Goal: Check status: Check status

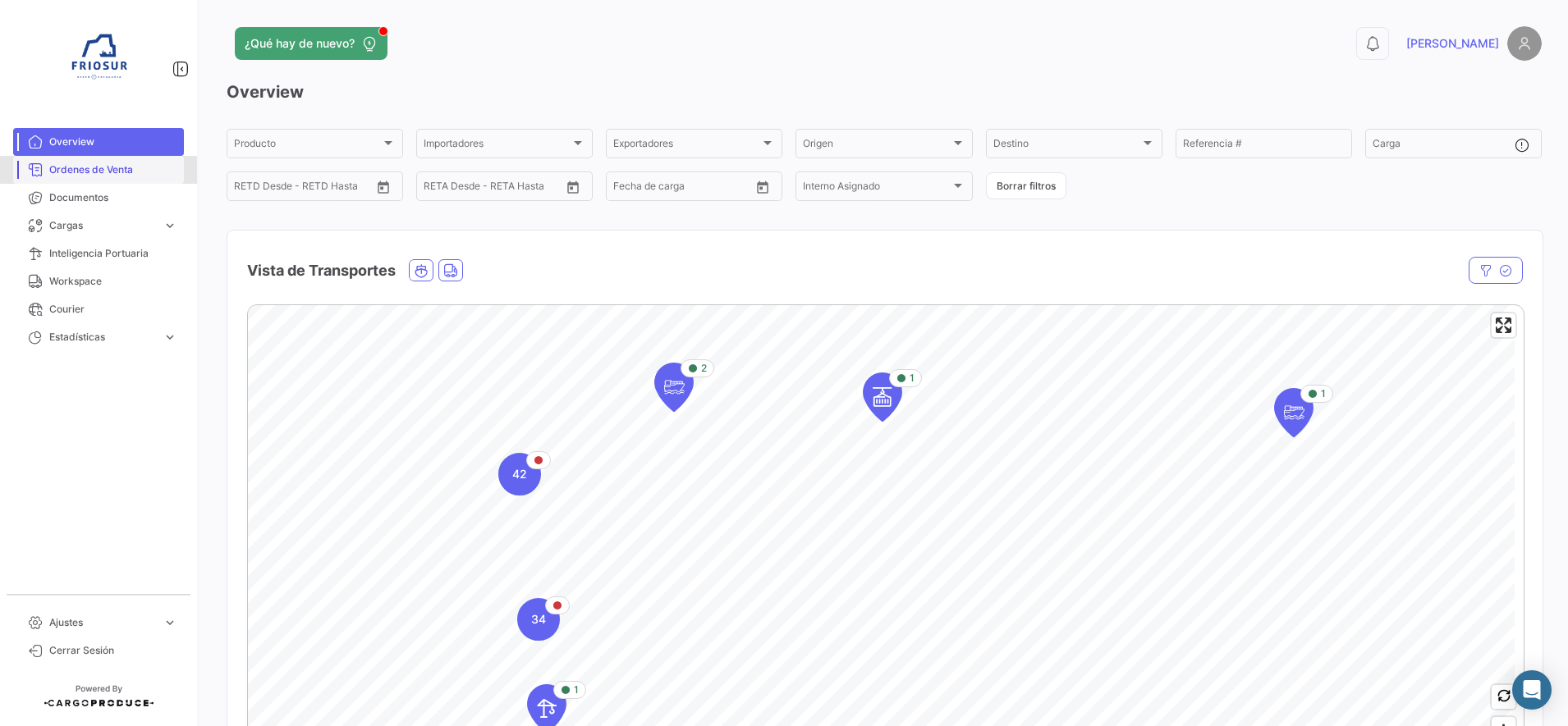
click at [104, 160] on link "Ordenes de Venta" at bounding box center [98, 170] width 171 height 28
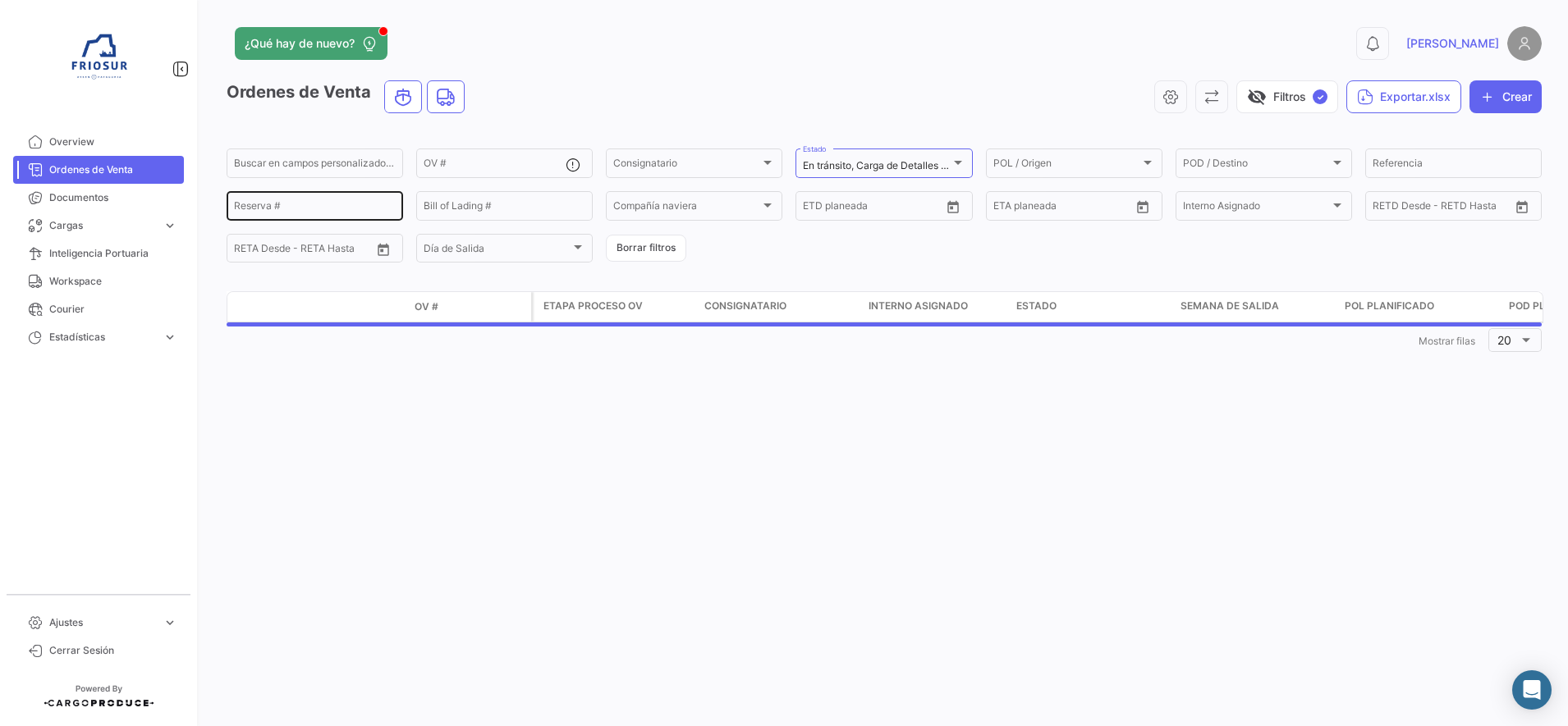
click at [262, 208] on input "Reserva #" at bounding box center [315, 208] width 162 height 12
paste input "32731015"
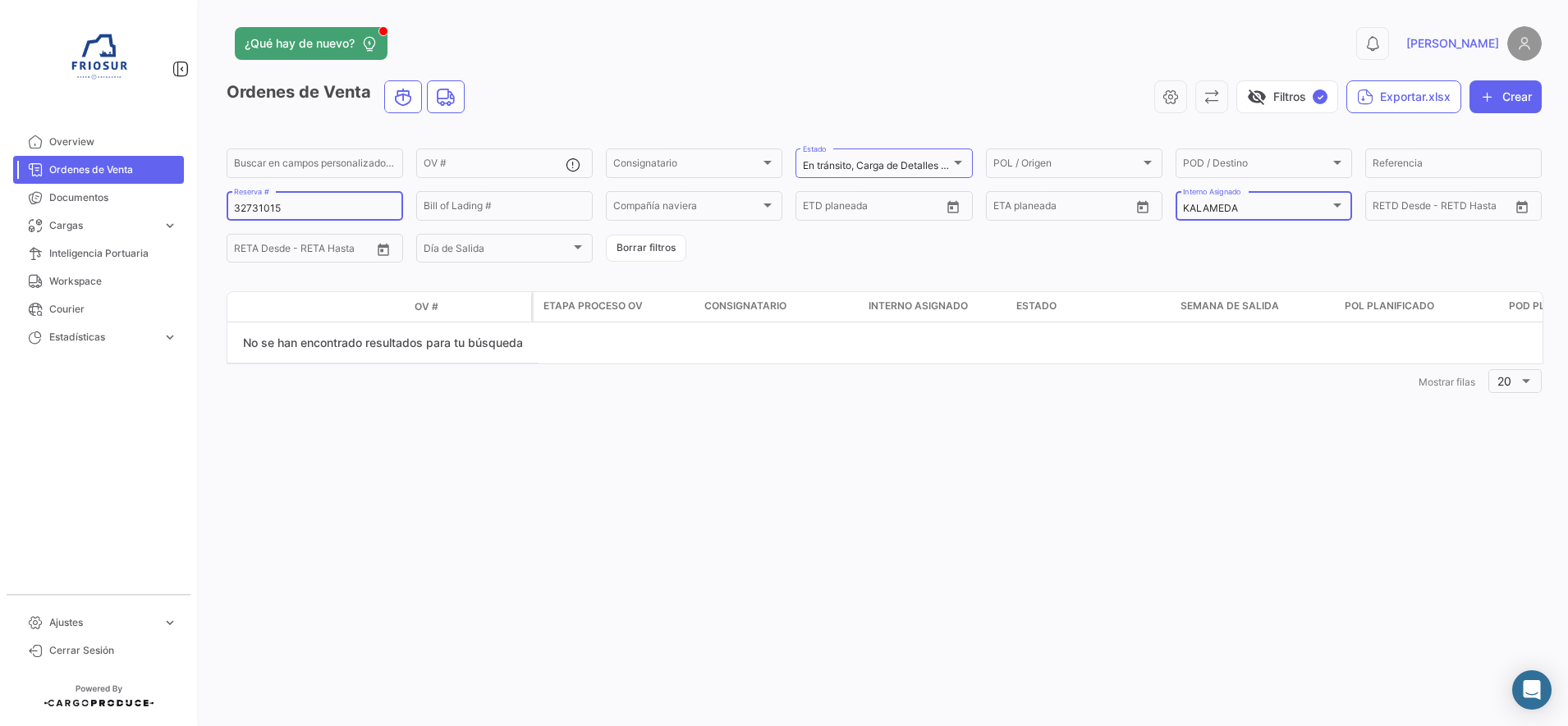
type input "32731015"
click at [1241, 203] on div "KALAMEDA" at bounding box center [1256, 208] width 147 height 12
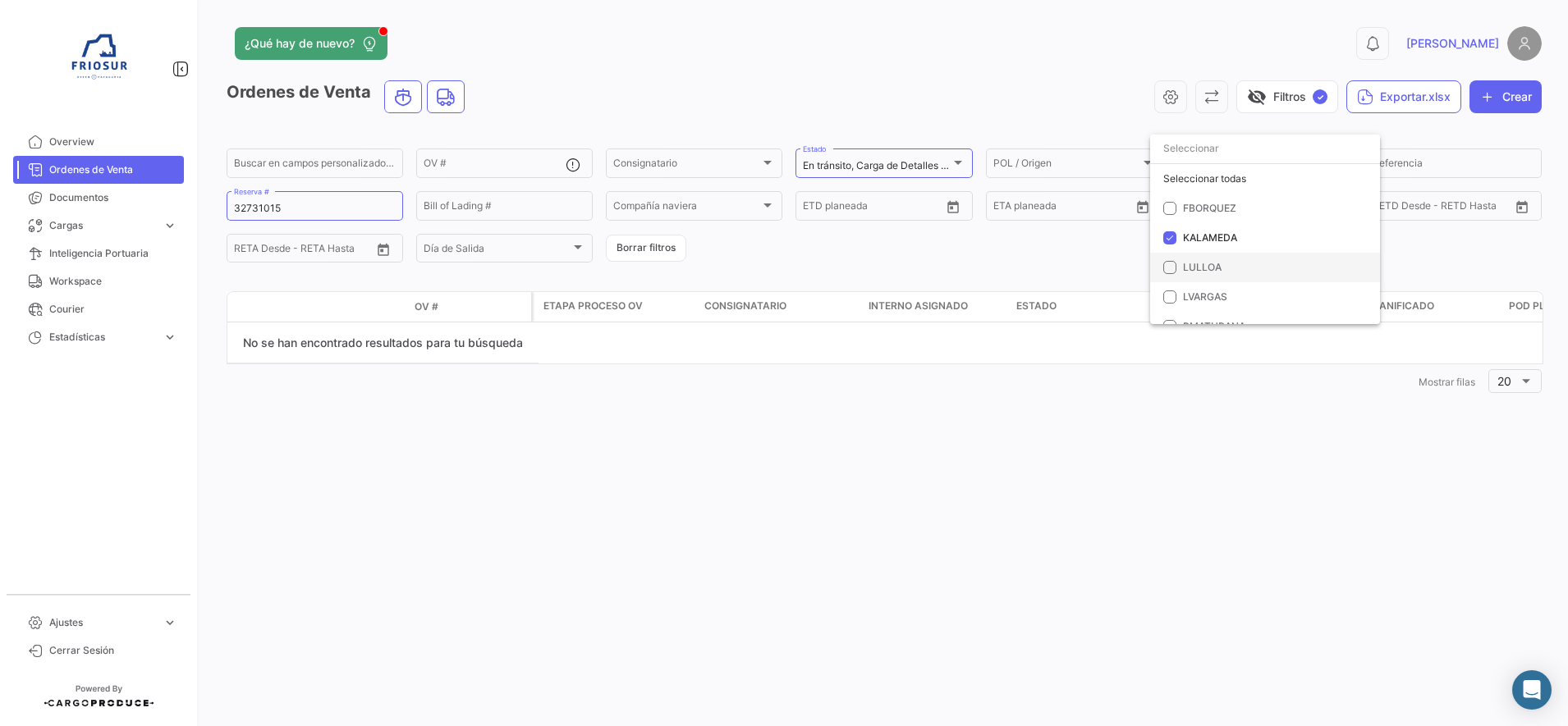
scroll to position [32, 0]
click at [1166, 200] on mat-pseudo-checkbox at bounding box center [1169, 205] width 13 height 13
click at [754, 252] on div at bounding box center [784, 363] width 1568 height 726
drag, startPoint x: 317, startPoint y: 211, endPoint x: 30, endPoint y: 214, distance: 287.0
click at [30, 214] on mat-sidenav-container "Overview Ordenes de Venta Documentos Cargas expand_more Cargas Marítimas Cargas…" at bounding box center [784, 363] width 1568 height 726
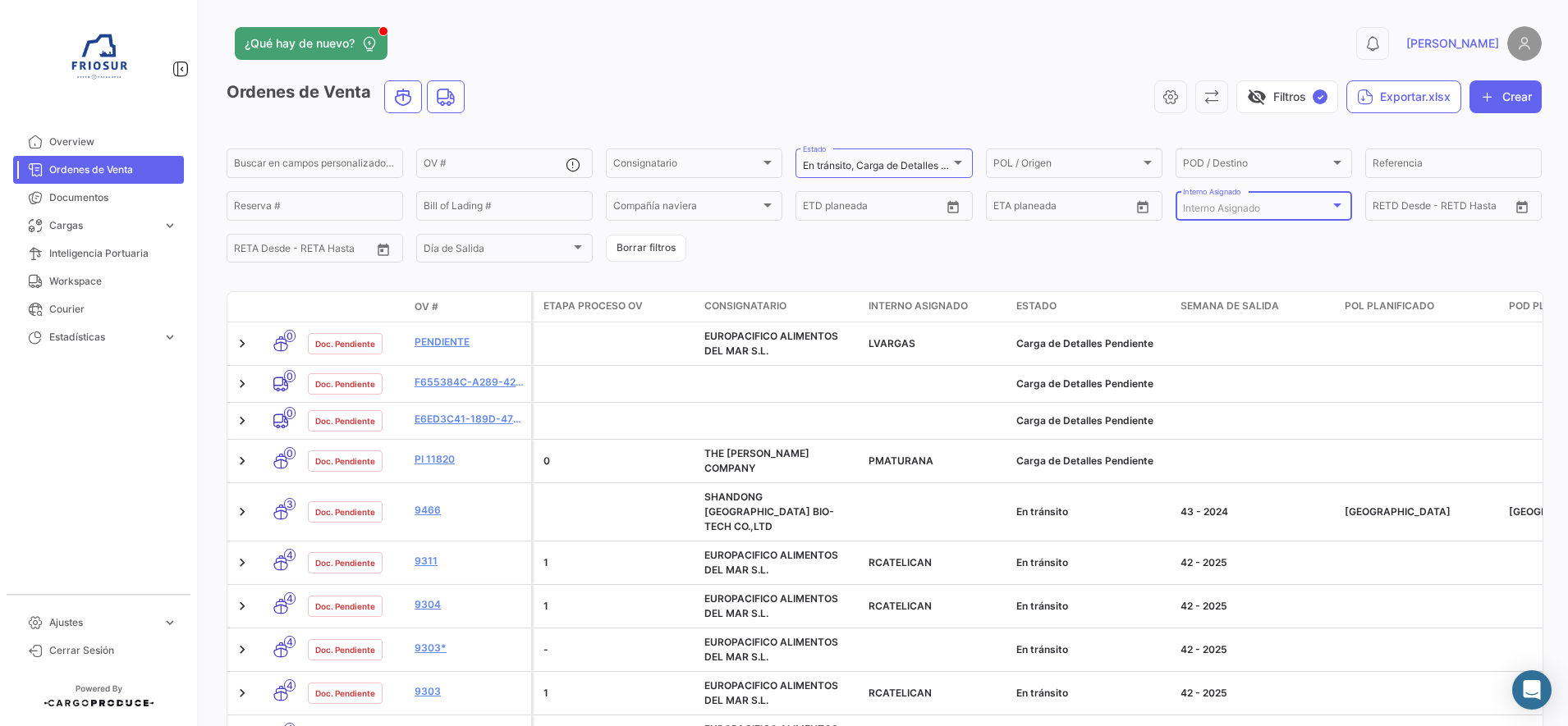
click at [1287, 205] on div "Interno Asignado" at bounding box center [1256, 208] width 147 height 12
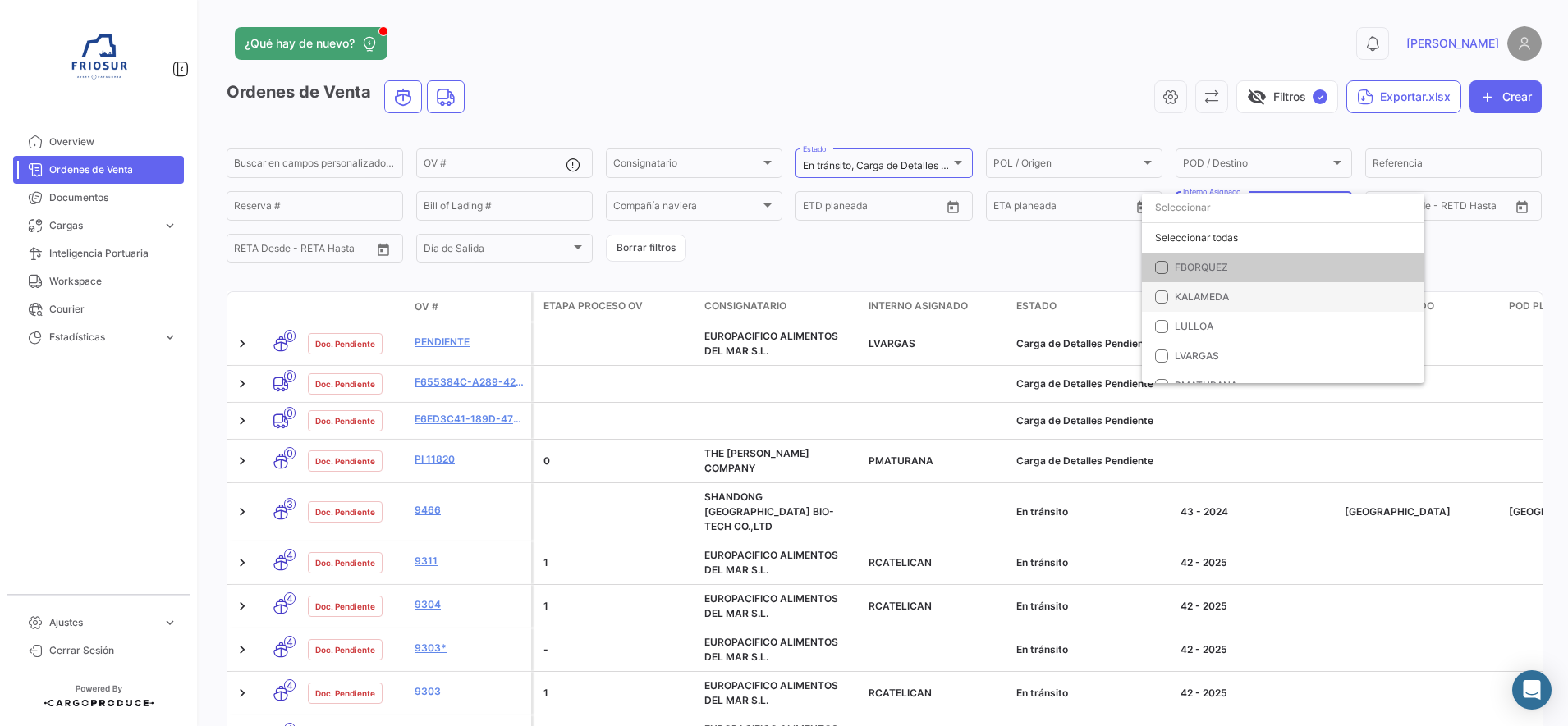
click at [1180, 293] on span "KALAMEDA" at bounding box center [1202, 296] width 54 height 12
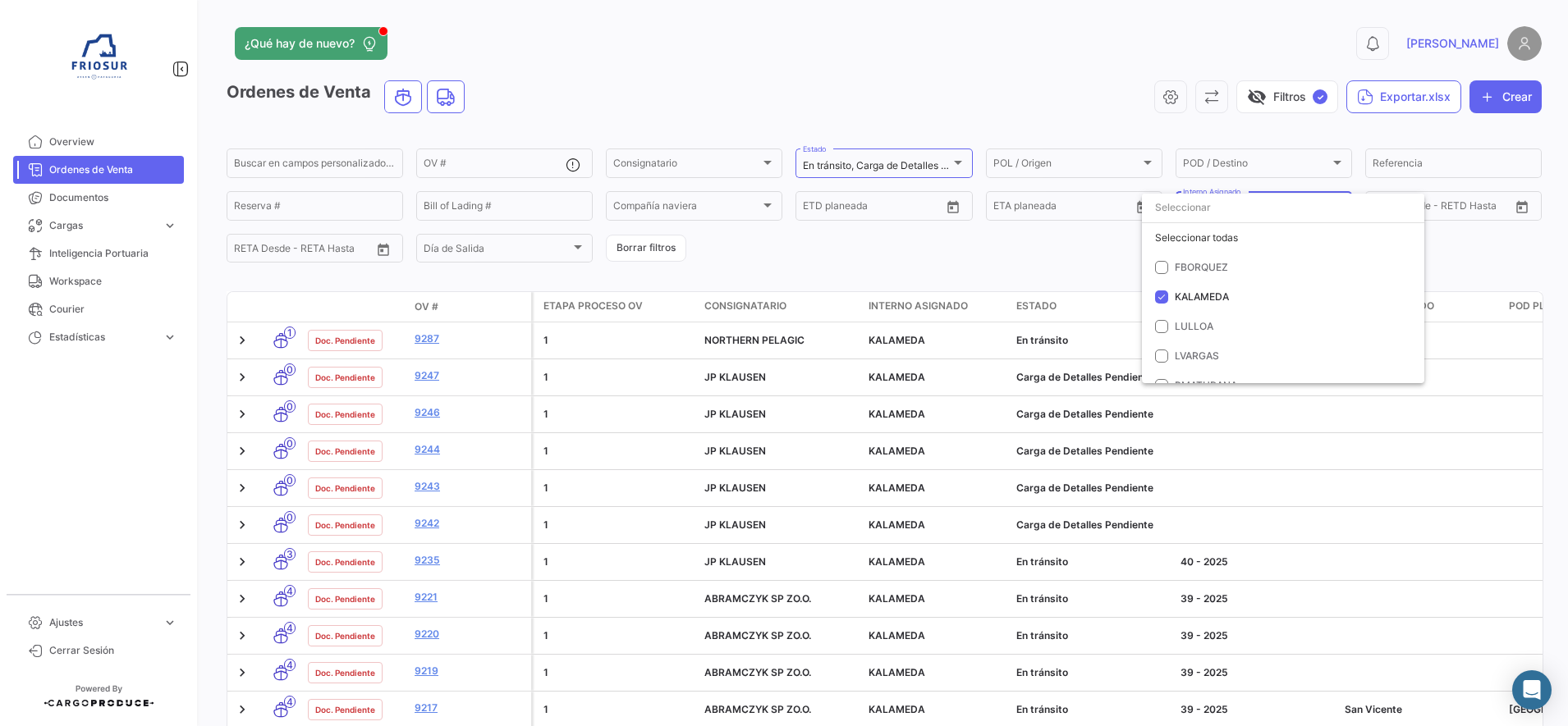
click at [835, 78] on div at bounding box center [784, 363] width 1568 height 726
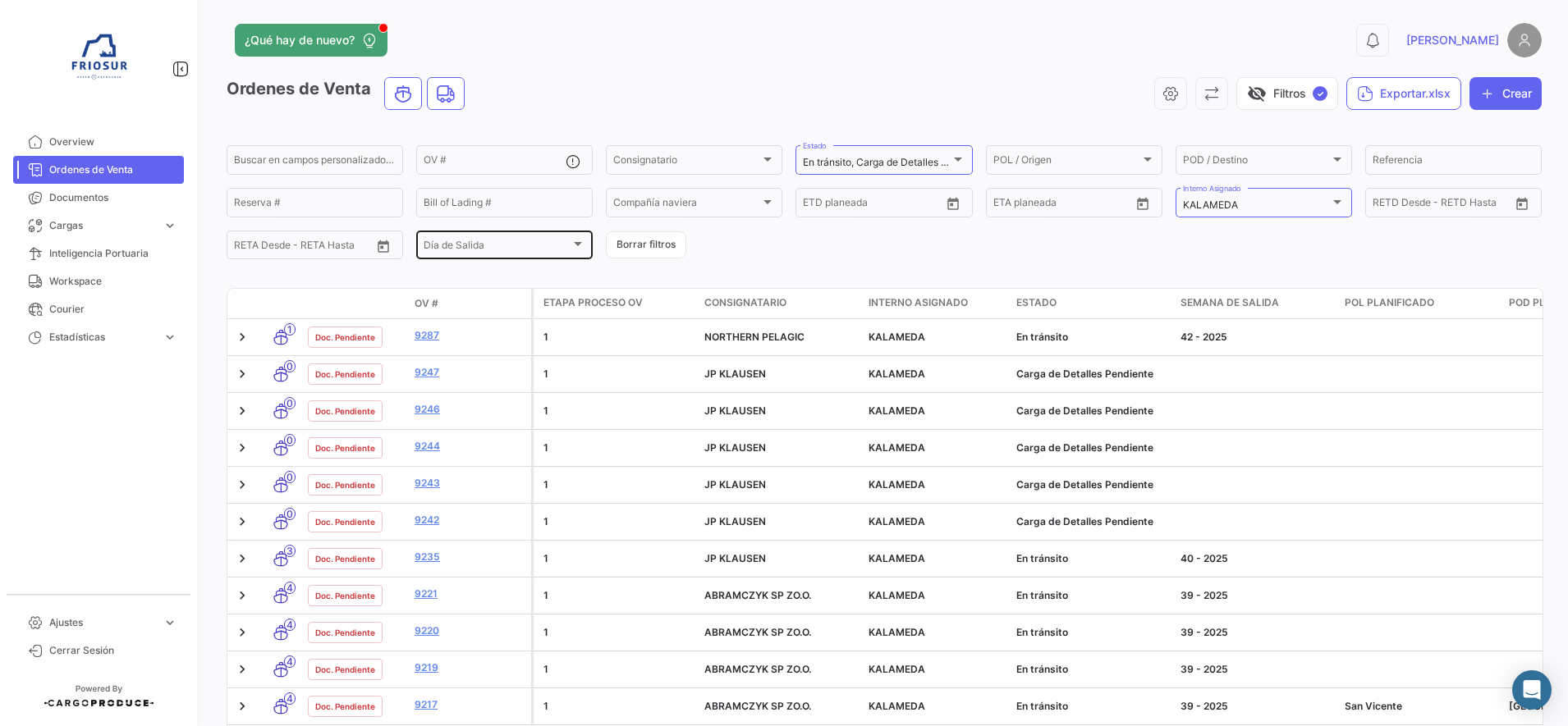
scroll to position [0, 0]
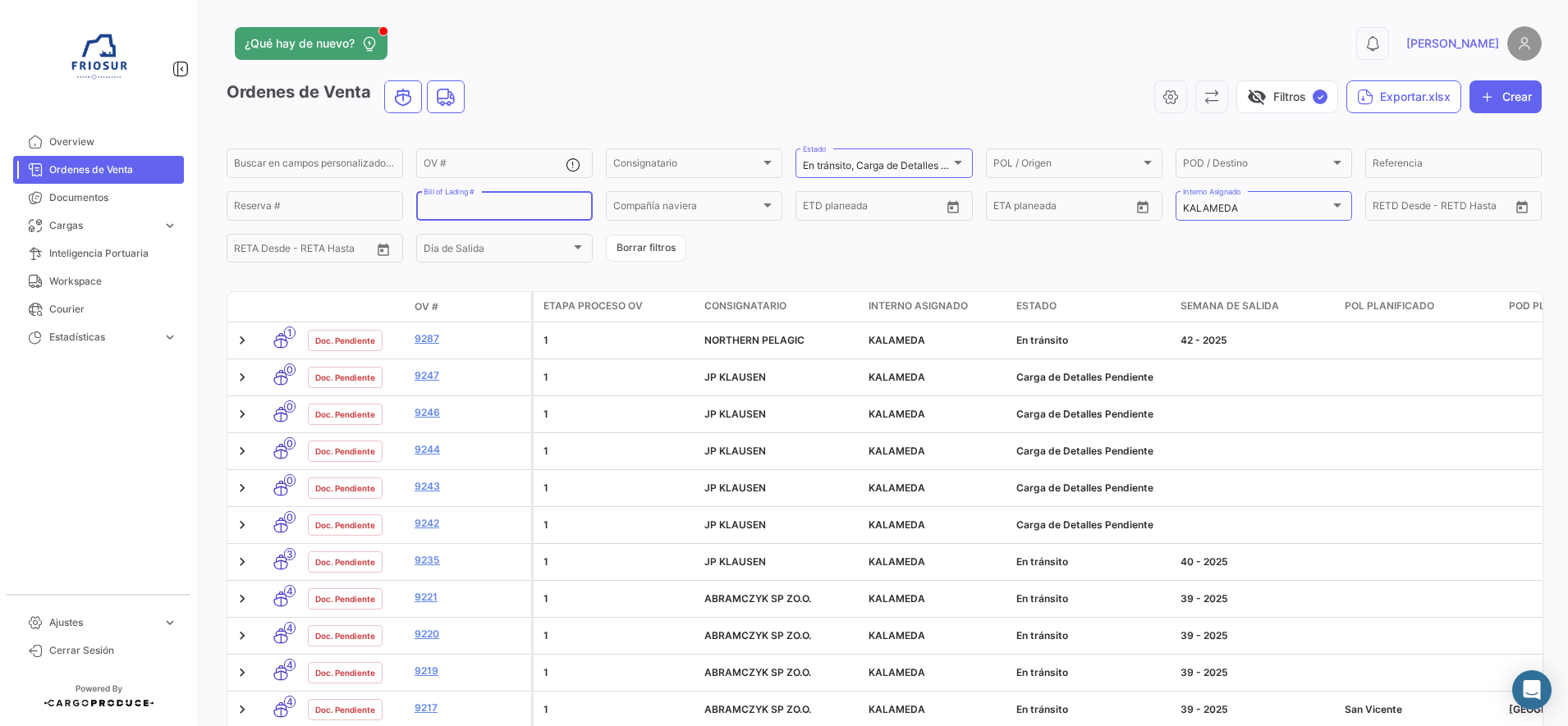
click at [552, 206] on input "Bill of Lading #" at bounding box center [505, 208] width 162 height 12
paste input "HLCUSCL250630892"
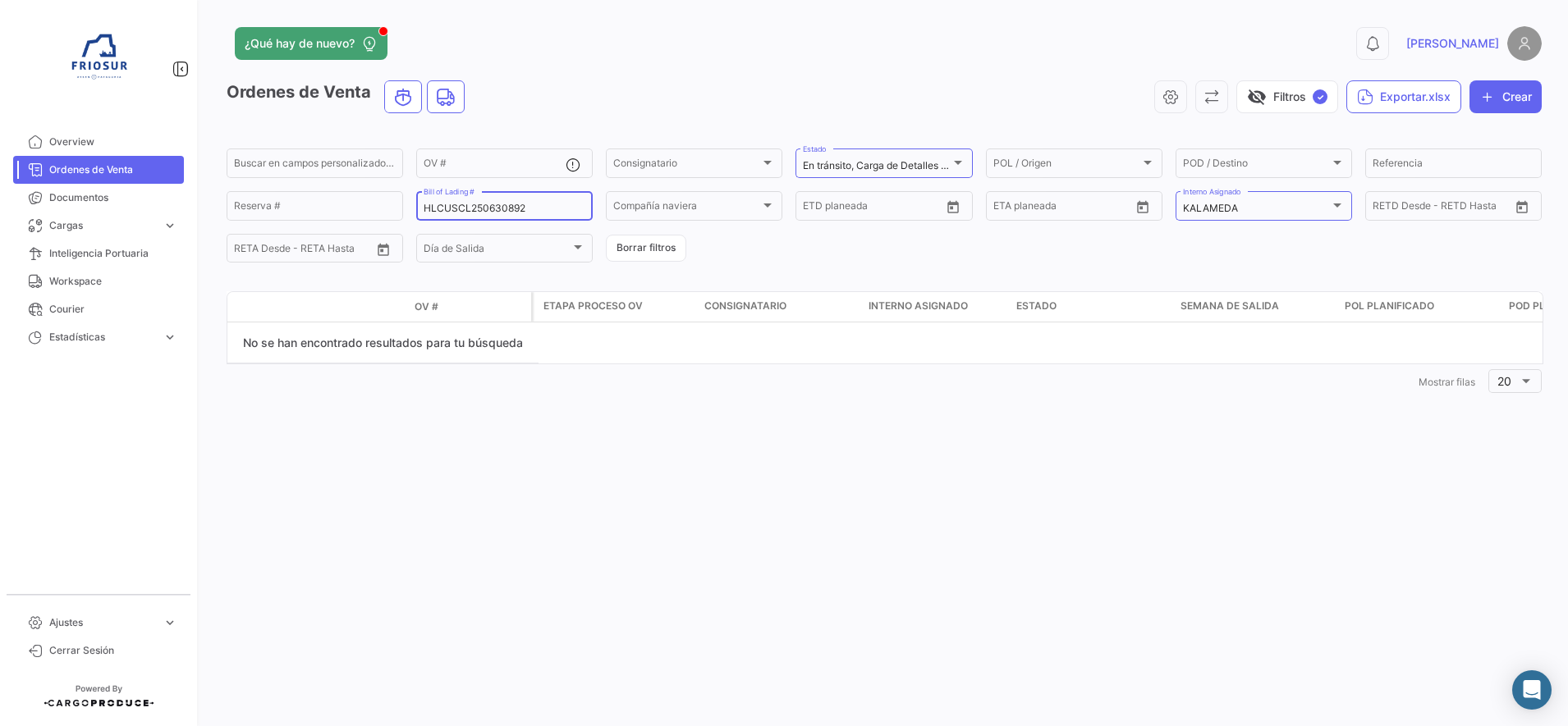
type input "HLCUSCL250630892"
click at [1342, 204] on div at bounding box center [1337, 204] width 15 height 13
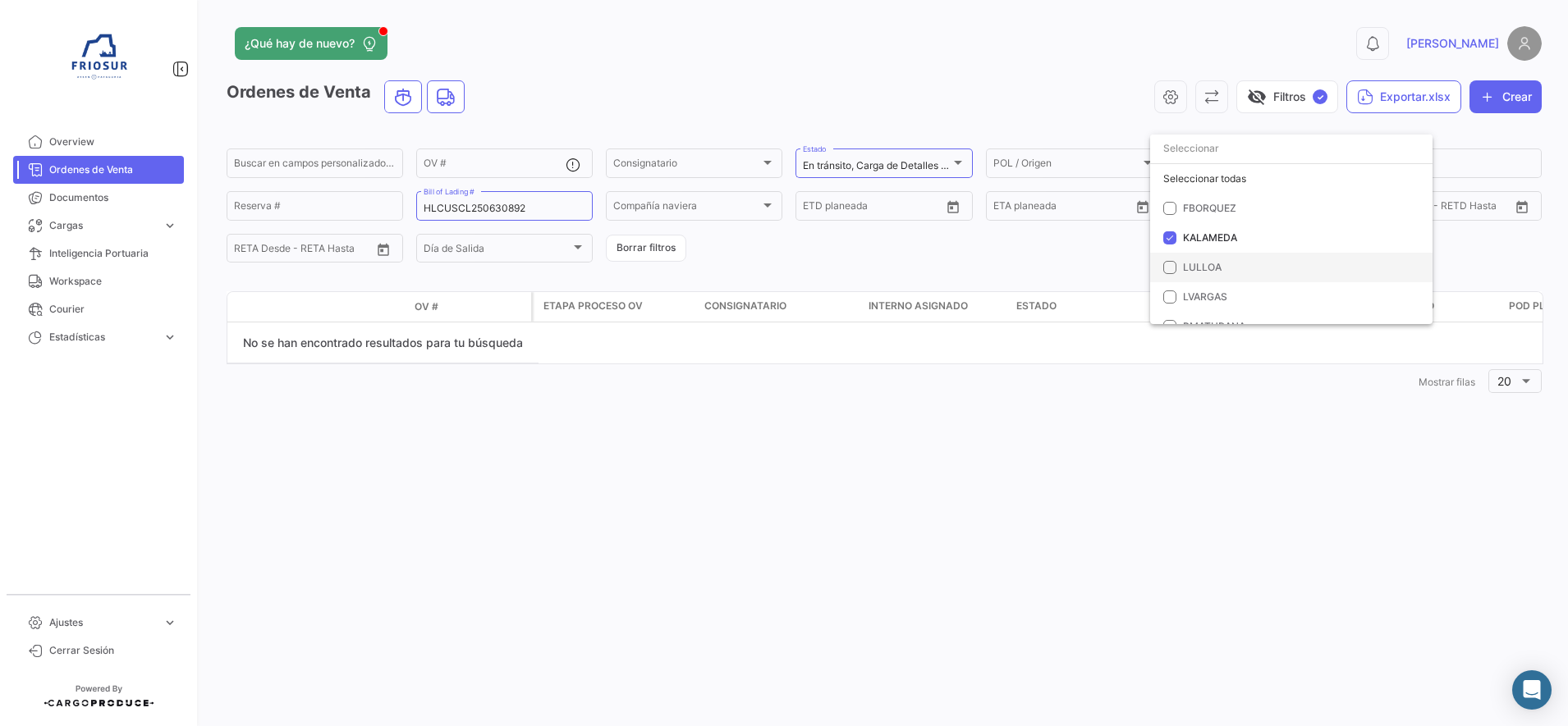
scroll to position [32, 0]
click at [1168, 207] on mat-pseudo-checkbox at bounding box center [1169, 205] width 13 height 13
click at [954, 105] on div at bounding box center [784, 363] width 1568 height 726
drag, startPoint x: 526, startPoint y: 206, endPoint x: 345, endPoint y: 222, distance: 181.7
click at [0, 0] on div "Buscar en campos personalizados... OV # Consignatario Consignatario En tránsito…" at bounding box center [0, 0] width 0 height 0
